Goal: Task Accomplishment & Management: Complete application form

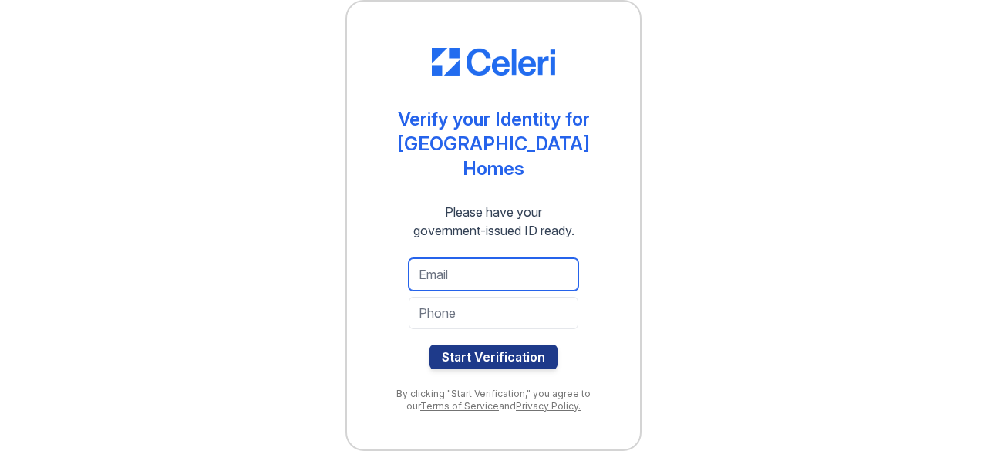
click at [492, 275] on input "email" at bounding box center [494, 274] width 170 height 32
type input "[EMAIL_ADDRESS][DOMAIN_NAME]"
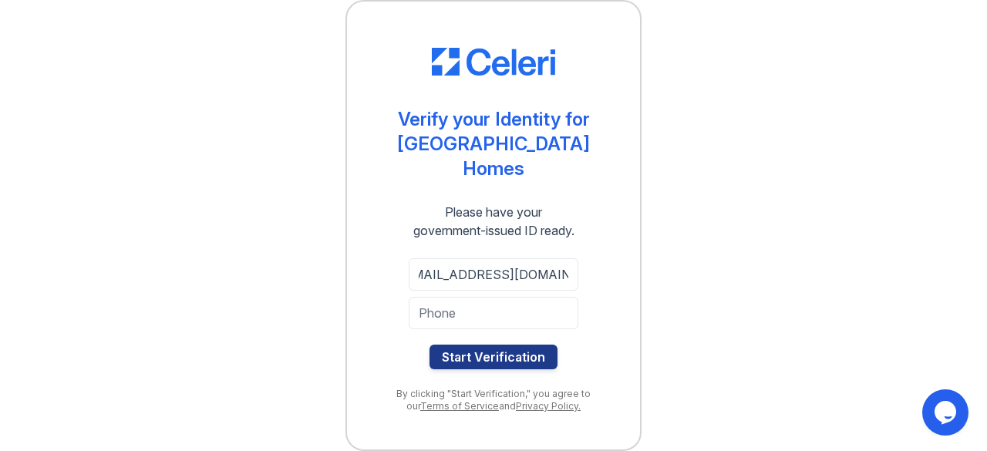
click at [489, 329] on div at bounding box center [494, 336] width 170 height 15
click at [493, 318] on input "tel" at bounding box center [494, 313] width 170 height 32
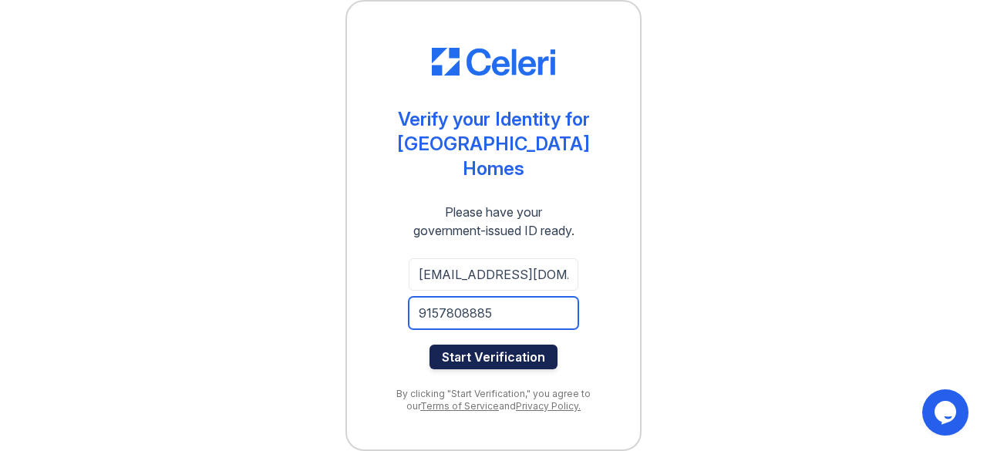
type input "9157808885"
click at [490, 357] on button "Start Verification" at bounding box center [494, 357] width 128 height 25
